Goal: Transaction & Acquisition: Purchase product/service

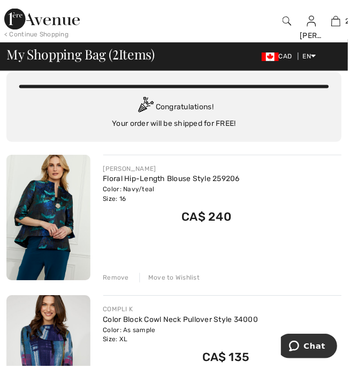
scroll to position [32, 0]
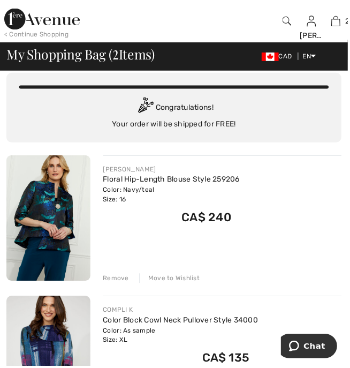
click at [324, 50] on div "My Shopping Bag ( 2 Items) CAD EN English Français" at bounding box center [175, 57] width 338 height 18
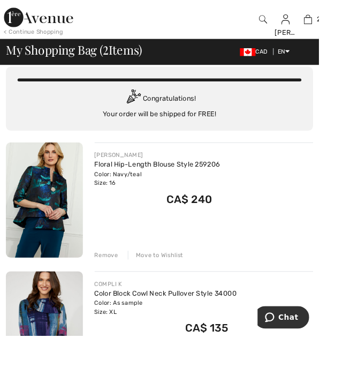
click at [350, 66] on link "English" at bounding box center [343, 69] width 69 height 16
click at [332, 86] on link "Français" at bounding box center [343, 85] width 69 height 16
click at [323, 89] on link "Français" at bounding box center [343, 85] width 69 height 16
